Goal: Check status: Check status

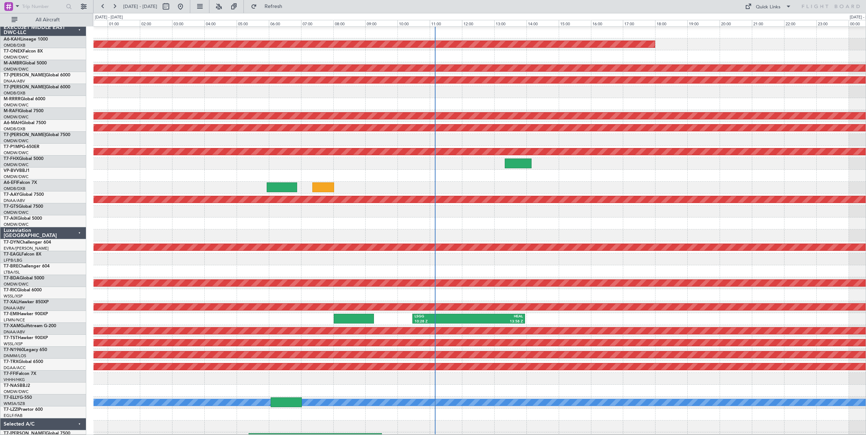
scroll to position [3, 0]
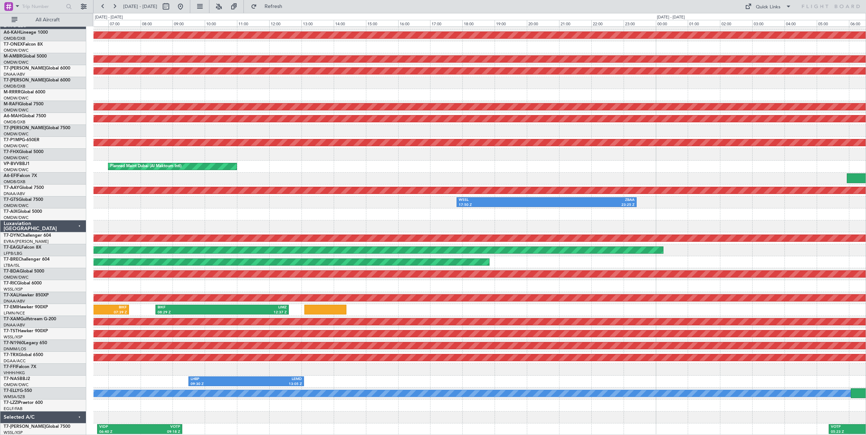
click at [681, 36] on div "Unplanned Maint Budapest ([PERSON_NAME] Intl) Planned Maint [GEOGRAPHIC_DATA] (…" at bounding box center [479, 226] width 772 height 418
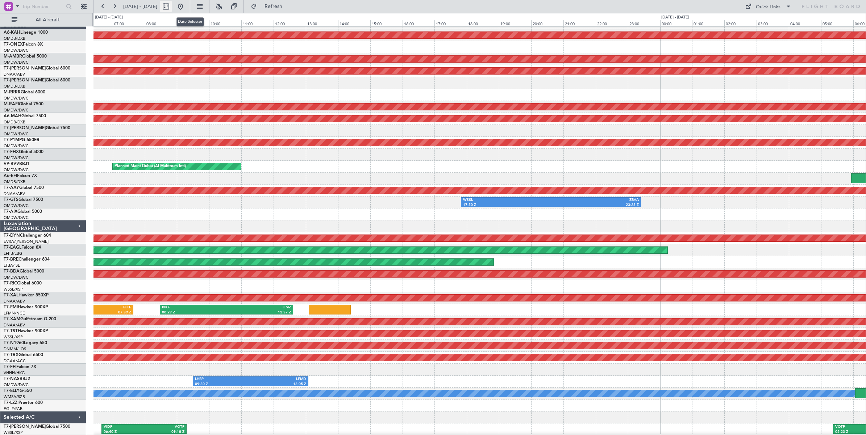
click at [172, 7] on button at bounding box center [166, 7] width 12 height 12
select select "8"
select select "2025"
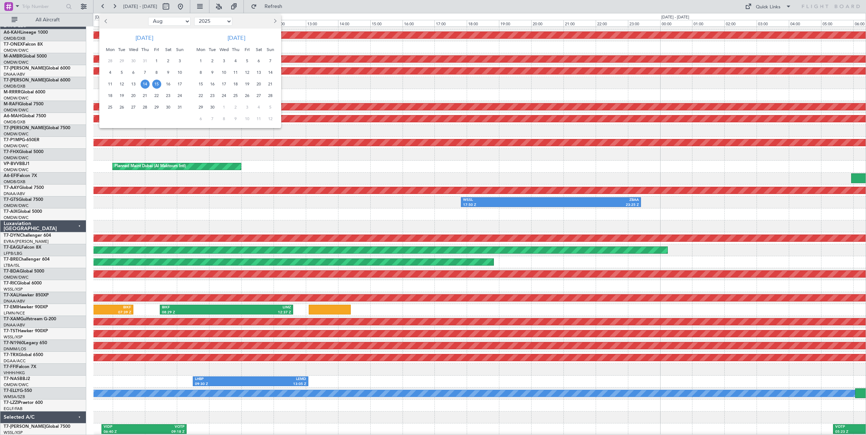
click at [122, 72] on span "5" at bounding box center [121, 72] width 9 height 9
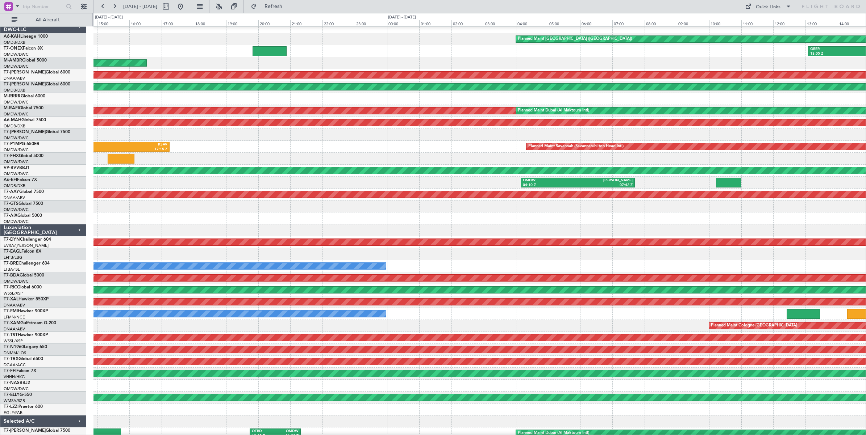
scroll to position [0, 0]
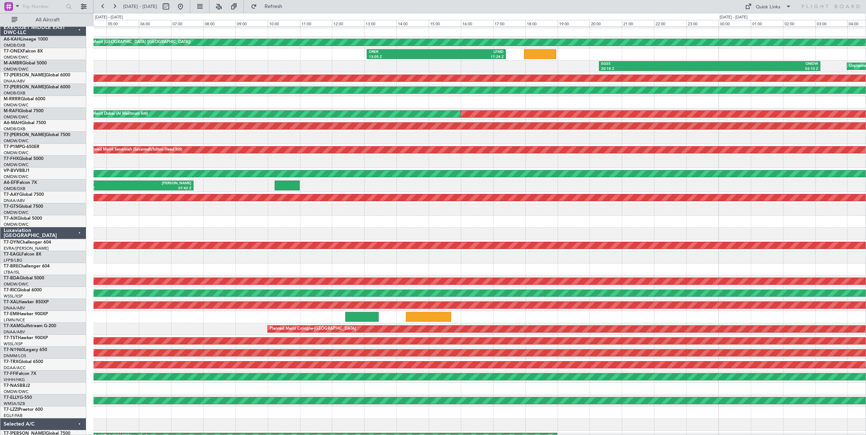
click at [214, 55] on div "ORER 13:05 Z LFMD 17:24 Z" at bounding box center [479, 55] width 772 height 12
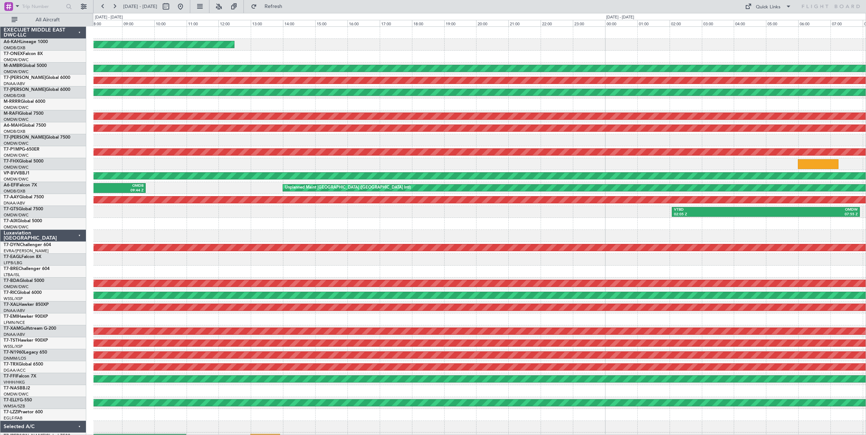
click at [341, 63] on div "Planned Maint [GEOGRAPHIC_DATA] ([GEOGRAPHIC_DATA]) Unplanned Maint [GEOGRAPHIC…" at bounding box center [479, 236] width 772 height 418
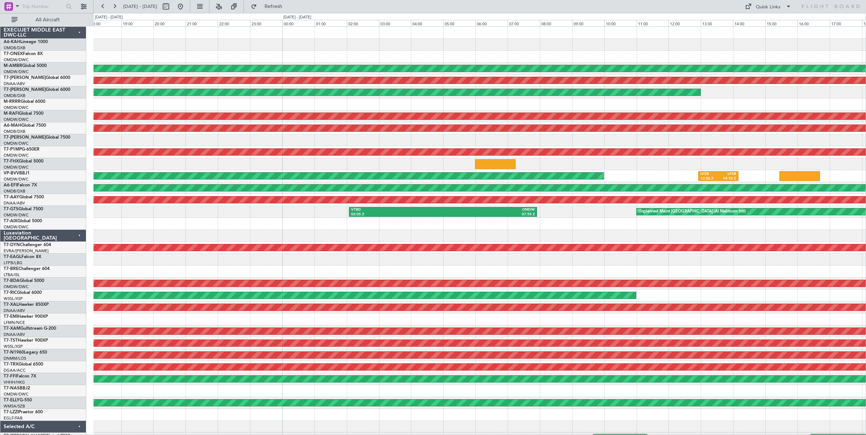
click at [272, 46] on div "Planned Maint [GEOGRAPHIC_DATA] ([GEOGRAPHIC_DATA]) Unplanned Maint [GEOGRAPHIC…" at bounding box center [479, 236] width 772 height 418
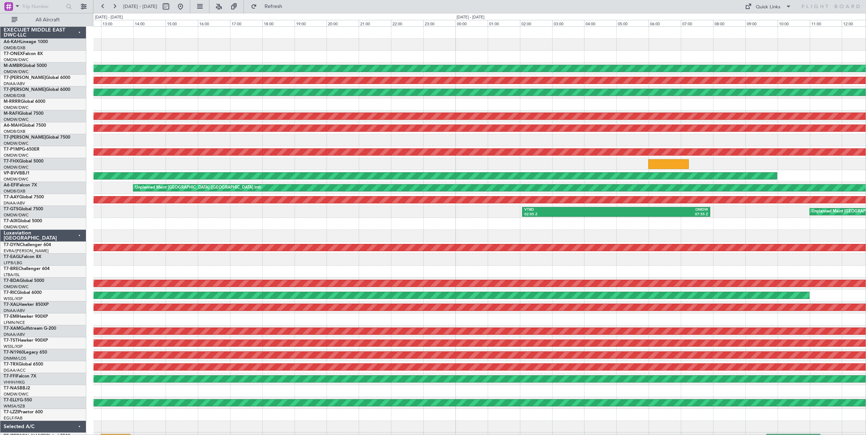
click at [864, 45] on div "Planned Maint [GEOGRAPHIC_DATA] ([GEOGRAPHIC_DATA])" at bounding box center [479, 45] width 772 height 12
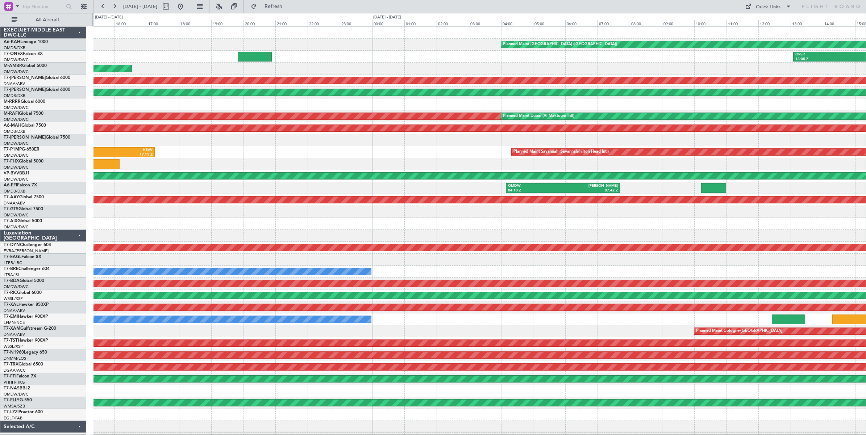
click at [713, 59] on div "ORER 13:05 Z LFMD 17:24 Z" at bounding box center [479, 57] width 772 height 12
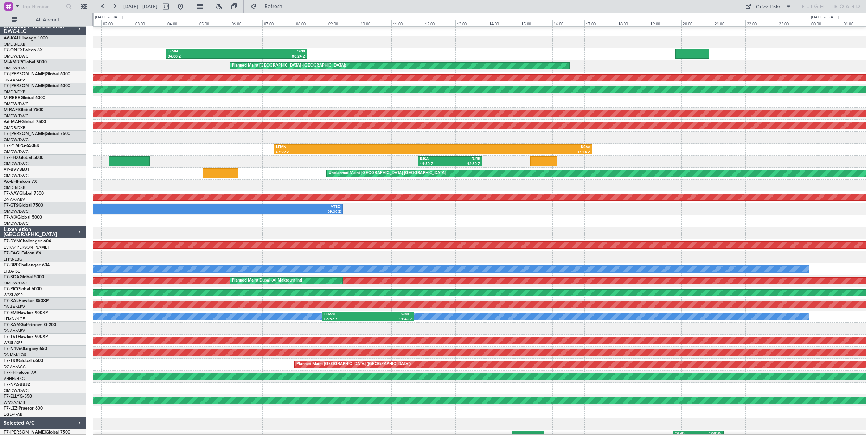
click at [607, 50] on div "LFMN 04:00 Z ORBI 08:24 Z" at bounding box center [479, 54] width 772 height 12
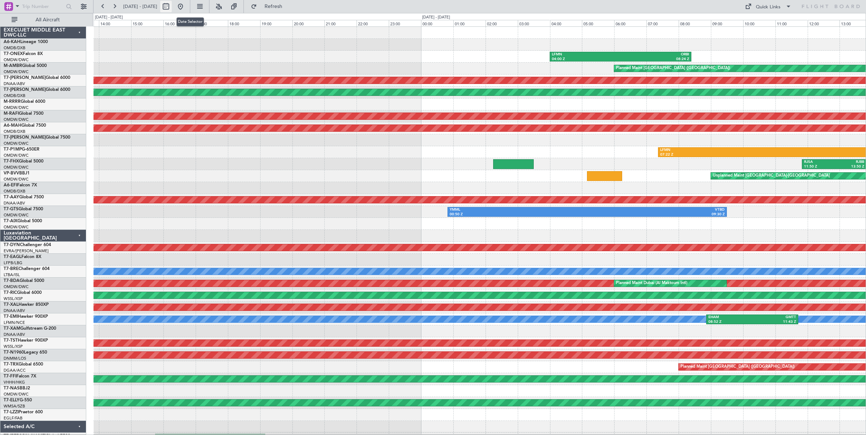
click at [172, 8] on button at bounding box center [166, 7] width 12 height 12
select select "8"
select select "2025"
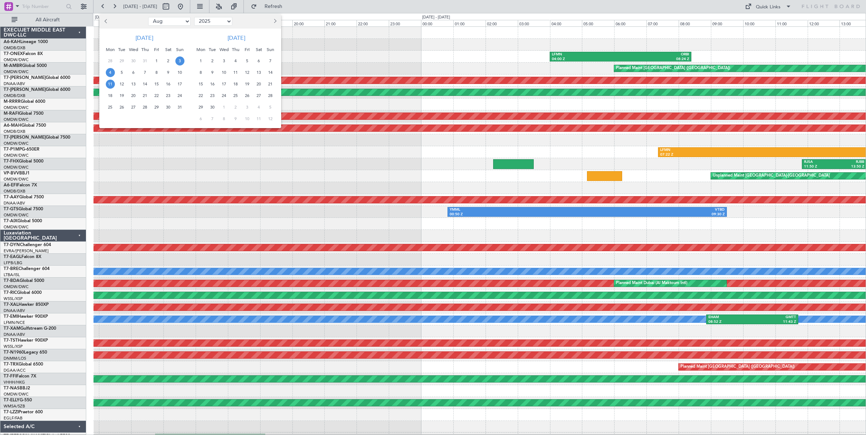
click at [111, 84] on span "11" at bounding box center [110, 84] width 9 height 9
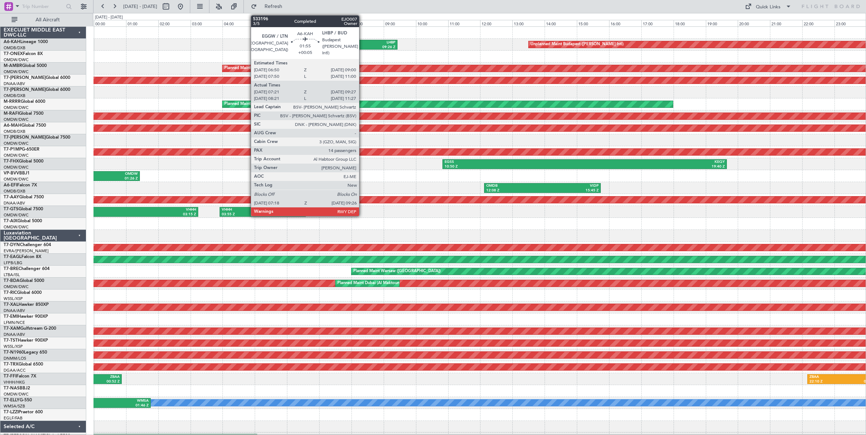
click at [363, 45] on div "09:26 Z" at bounding box center [379, 47] width 32 height 5
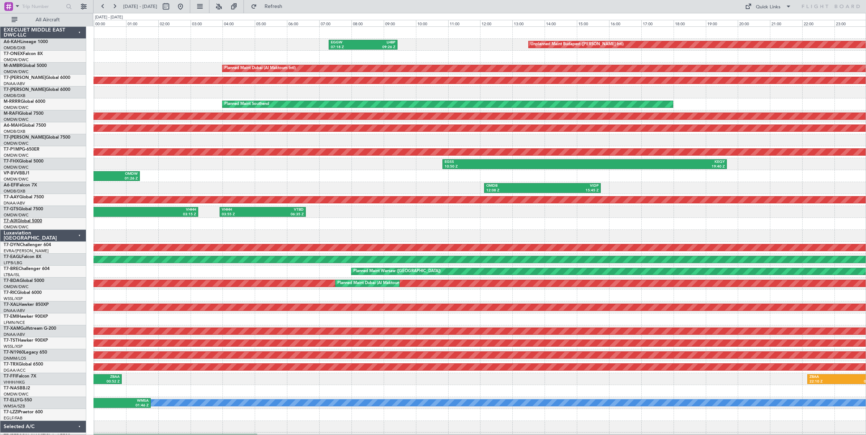
click at [38, 220] on link "T7-AIX Global 5000" at bounding box center [23, 221] width 38 height 4
